Goal: Task Accomplishment & Management: Use online tool/utility

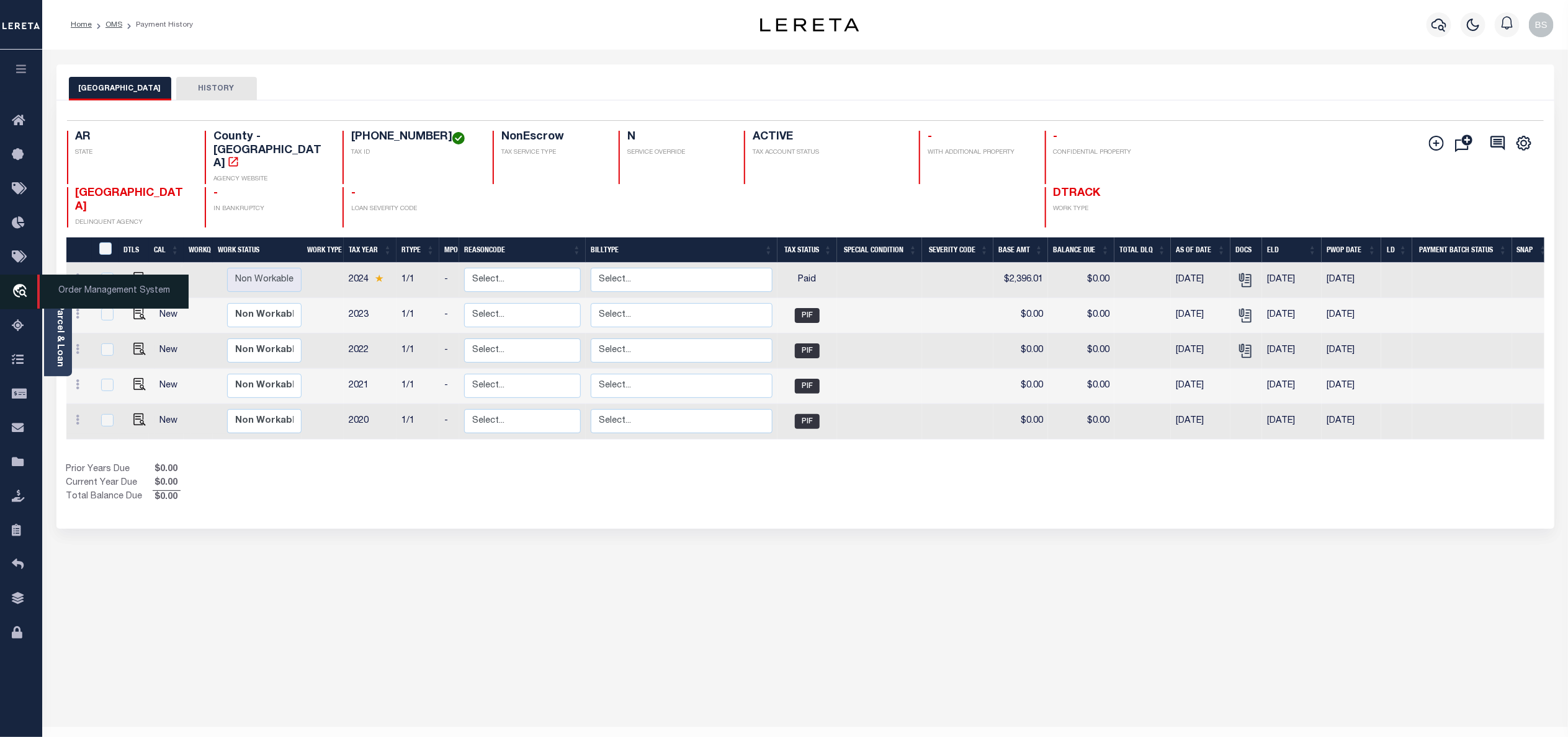
drag, startPoint x: 121, startPoint y: 290, endPoint x: 147, endPoint y: 289, distance: 26.0
click at [121, 290] on span "Order Management System" at bounding box center [113, 291] width 151 height 34
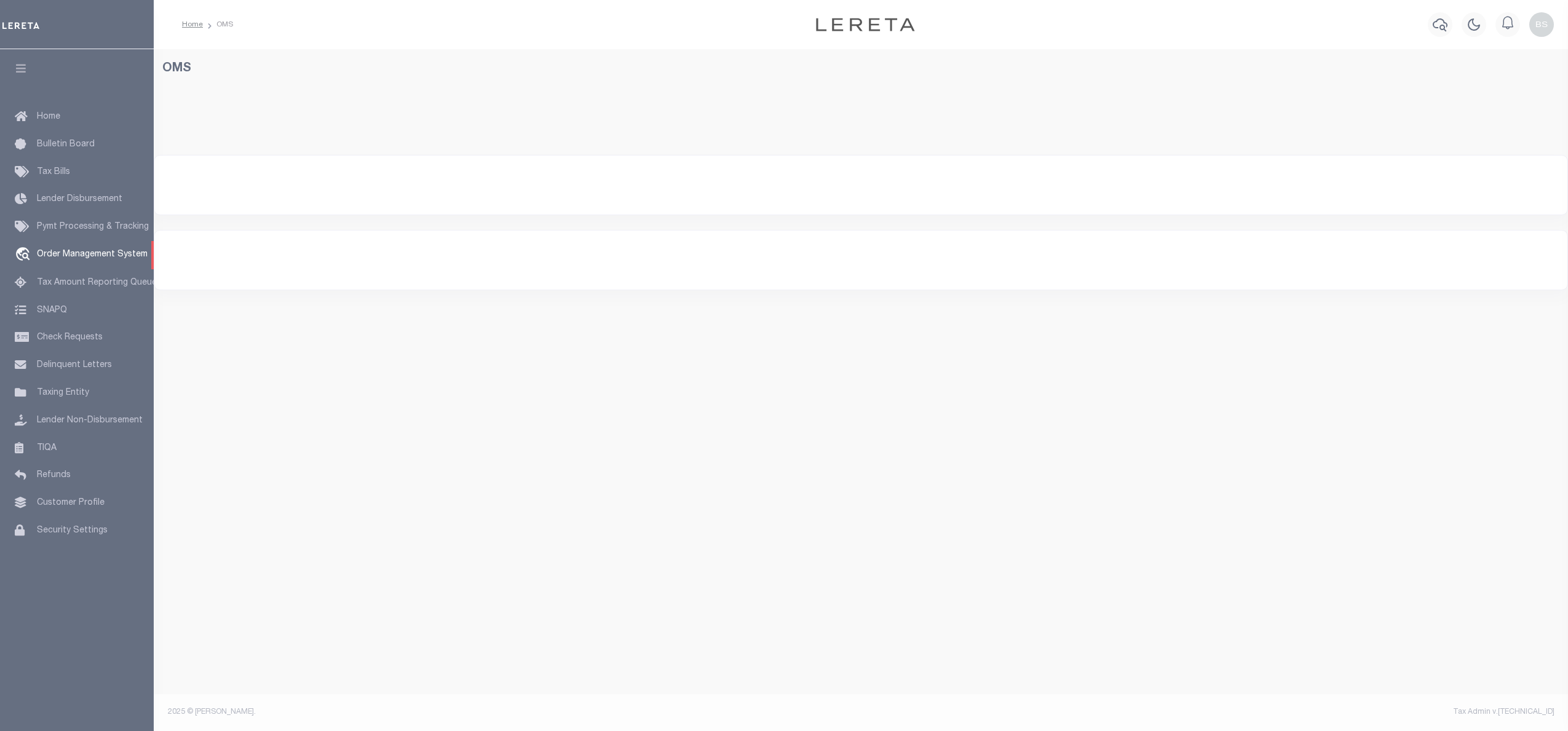
select select "200"
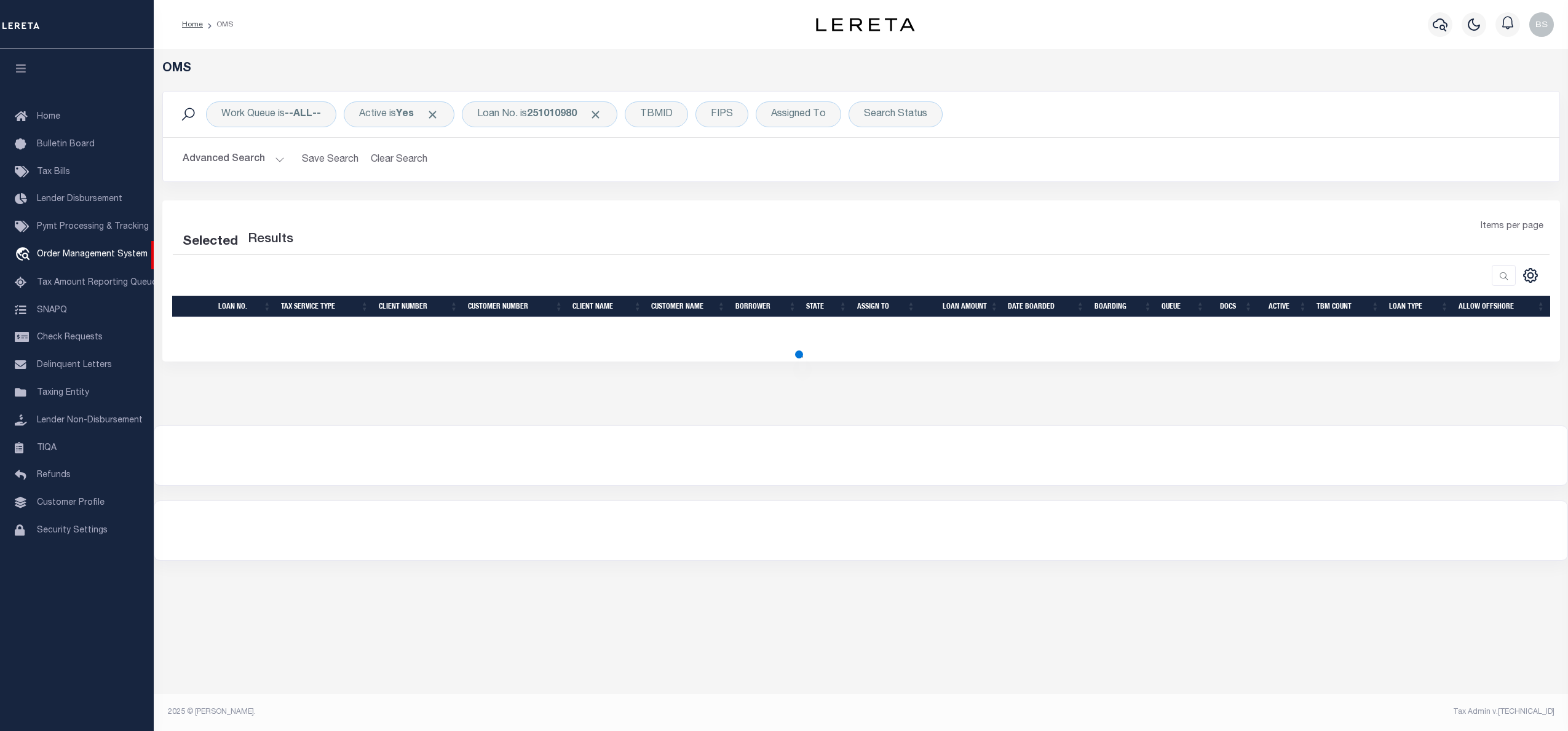
select select "200"
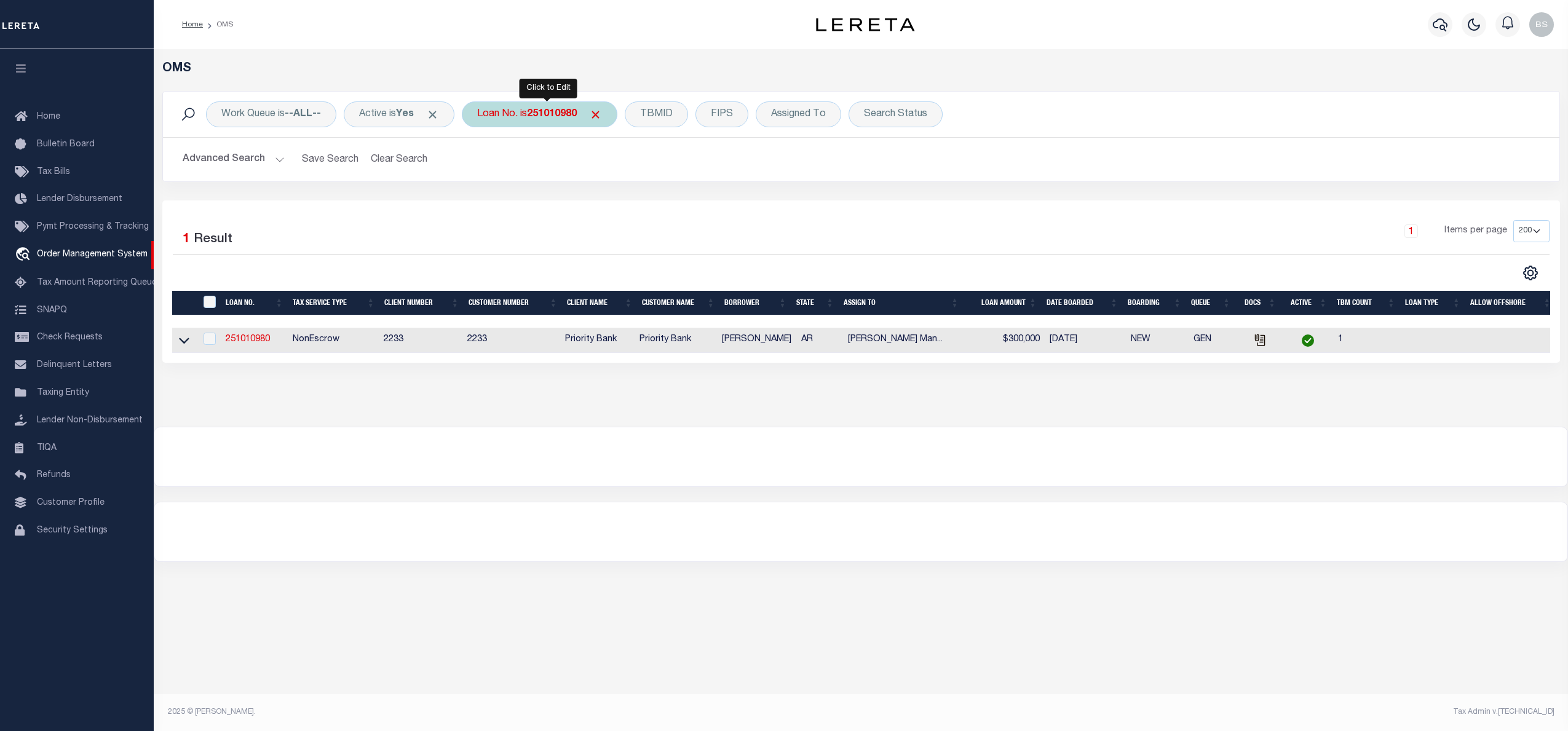
click at [533, 114] on div "Loan No. is 251010980" at bounding box center [539, 114] width 156 height 26
type input "40000416"
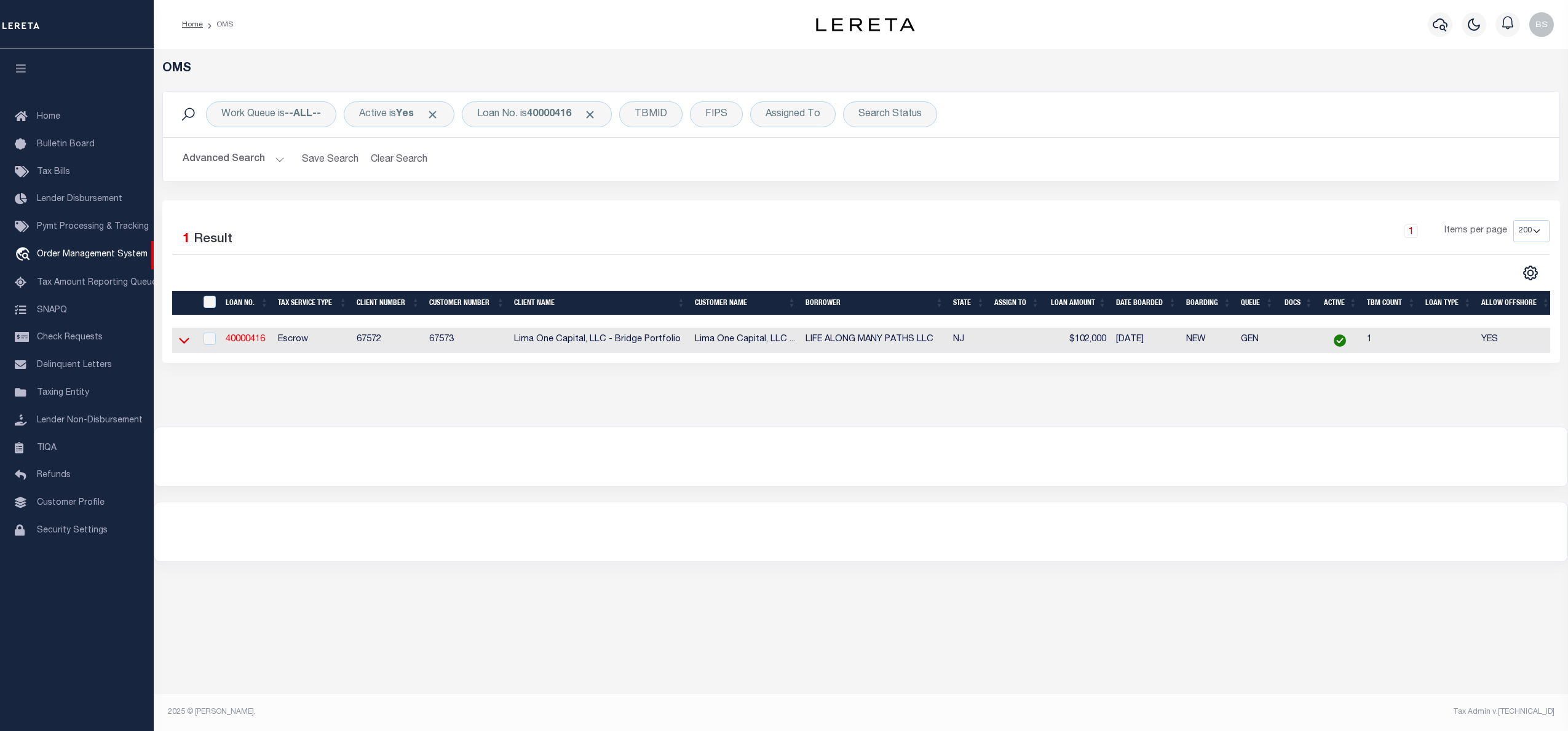
click at [183, 344] on icon at bounding box center [184, 341] width 11 height 13
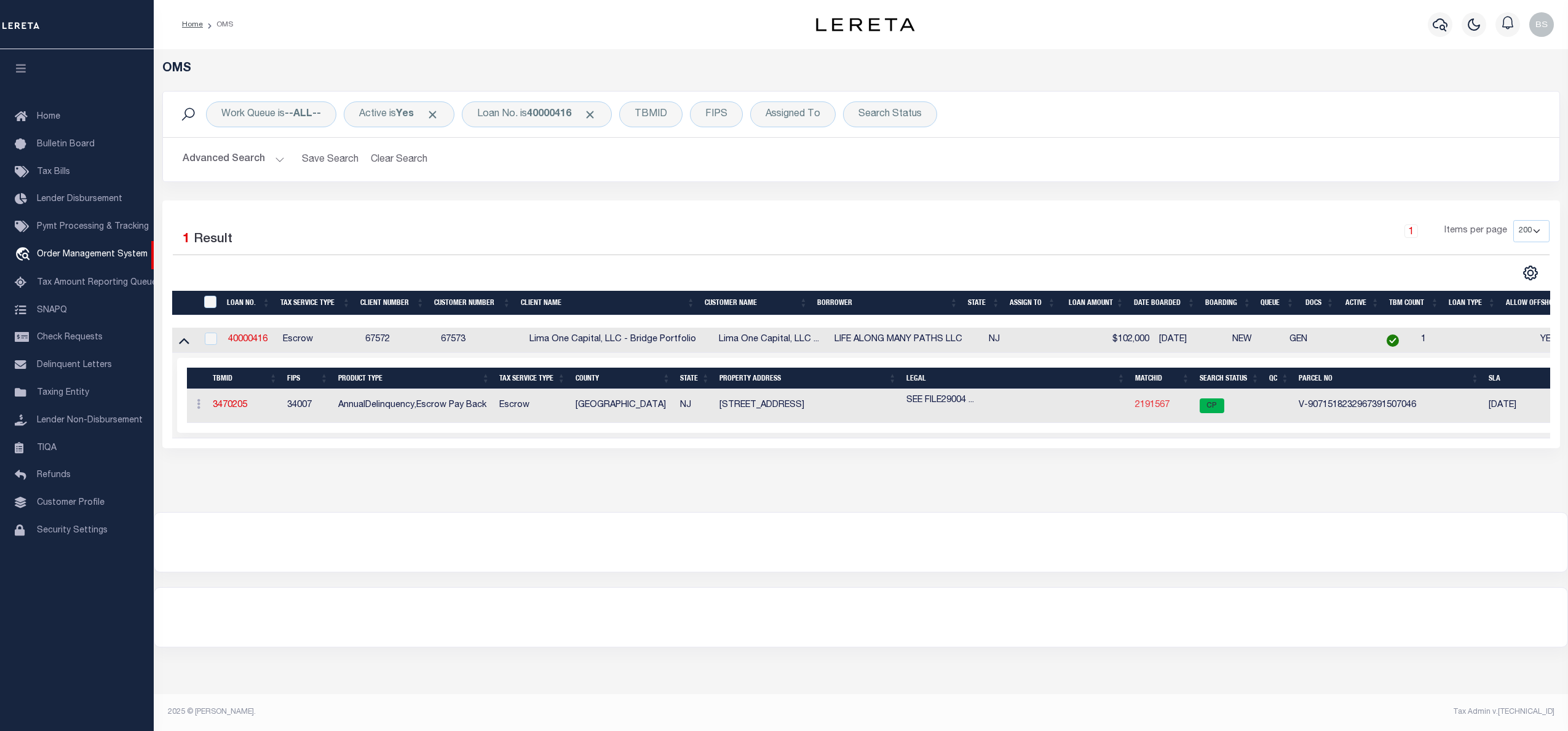
click at [1157, 406] on link "2191567" at bounding box center [1152, 405] width 34 height 8
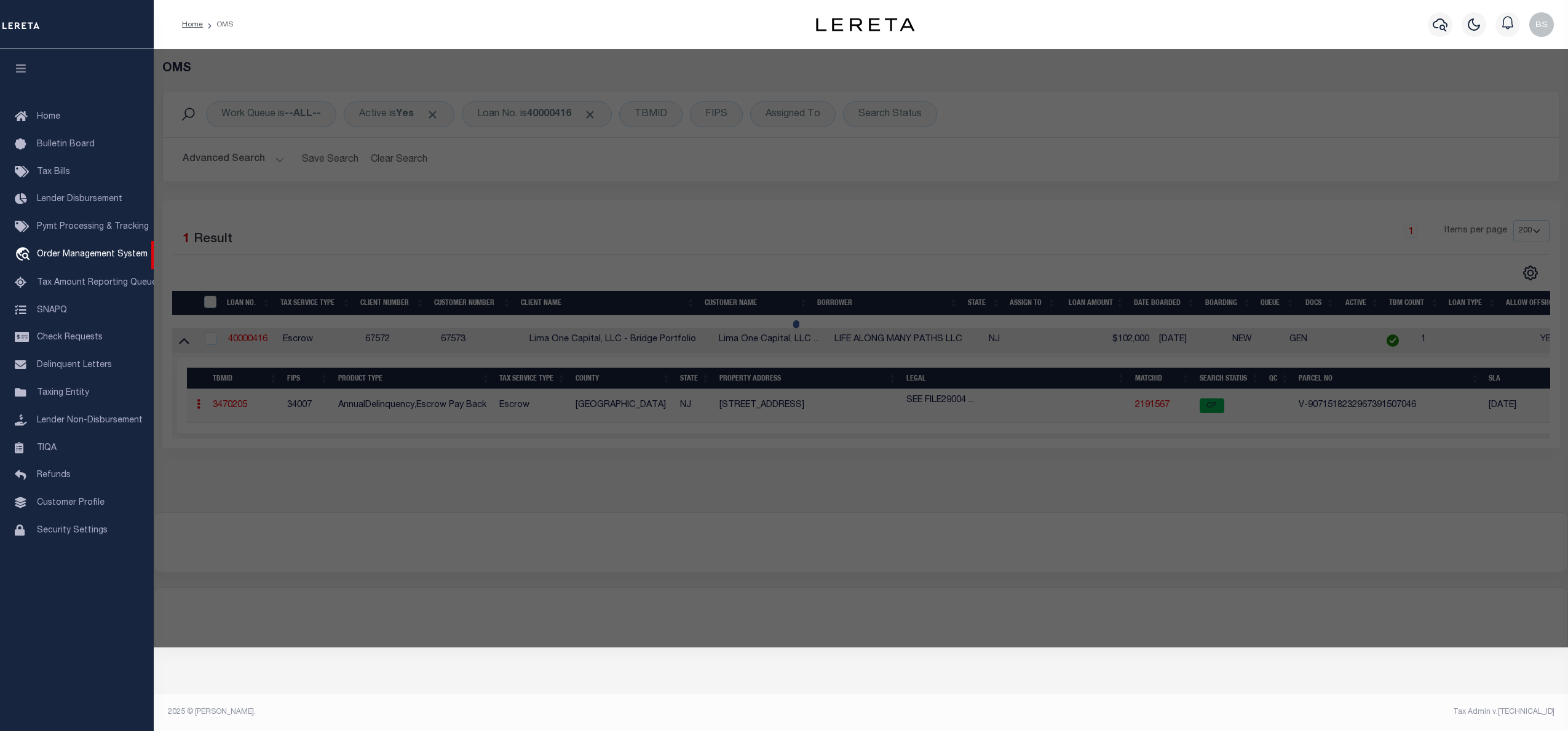
checkbox input "false"
select select "CP"
select select "AGW"
select select "ADD"
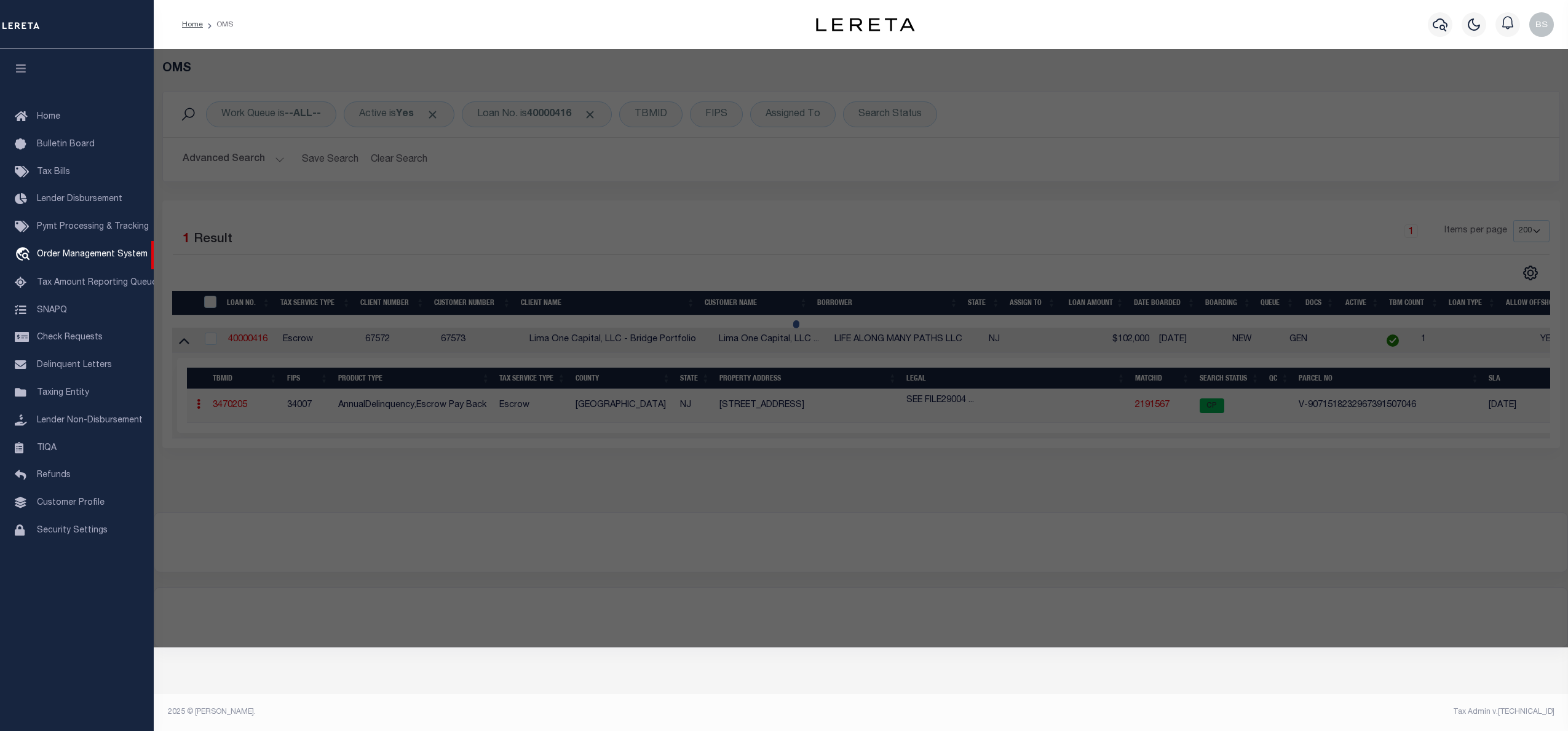
type input "[STREET_ADDRESS]"
checkbox input "false"
type input "[GEOGRAPHIC_DATA] 08104"
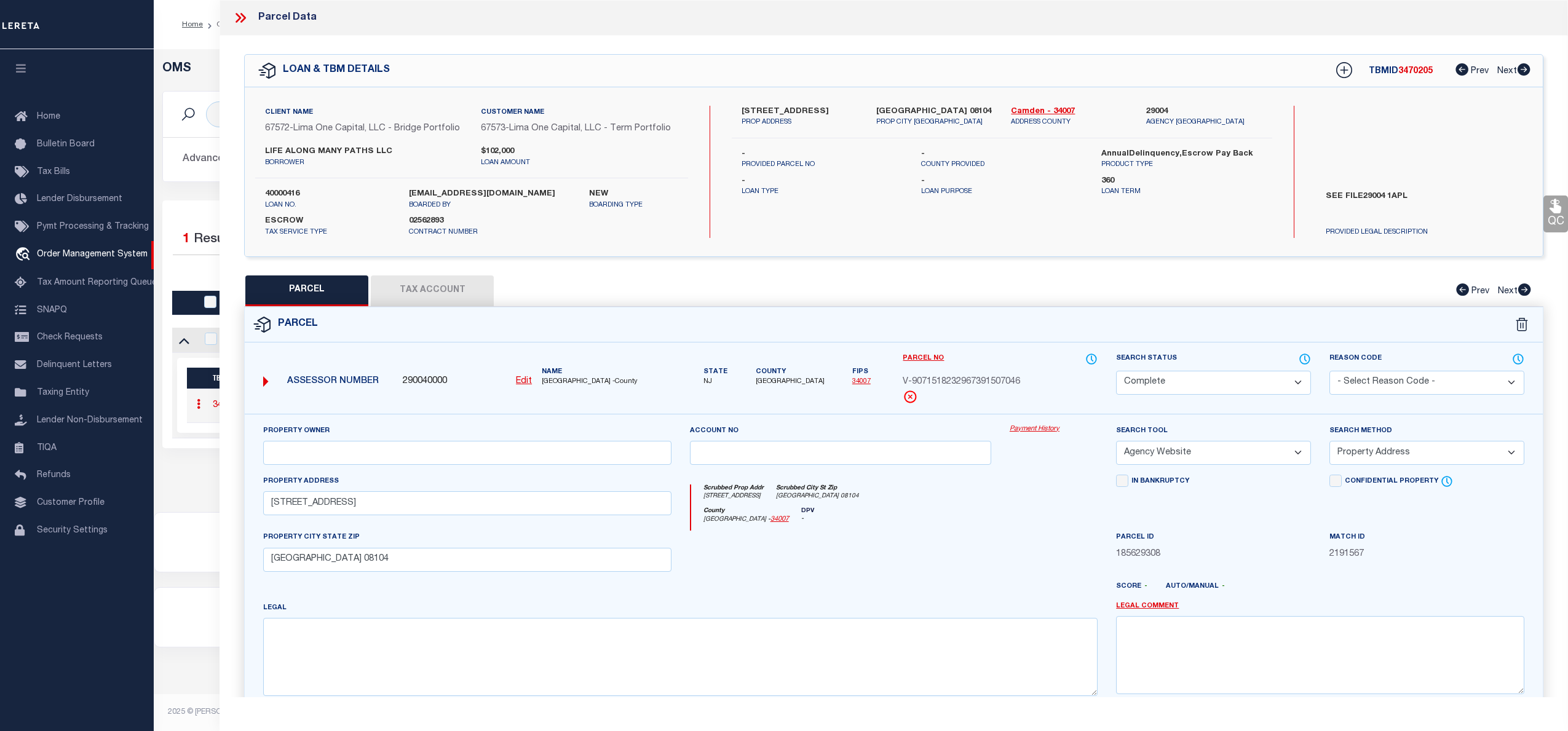
click at [1049, 435] on link "Payment History" at bounding box center [1054, 430] width 88 height 11
